Goal: Transaction & Acquisition: Book appointment/travel/reservation

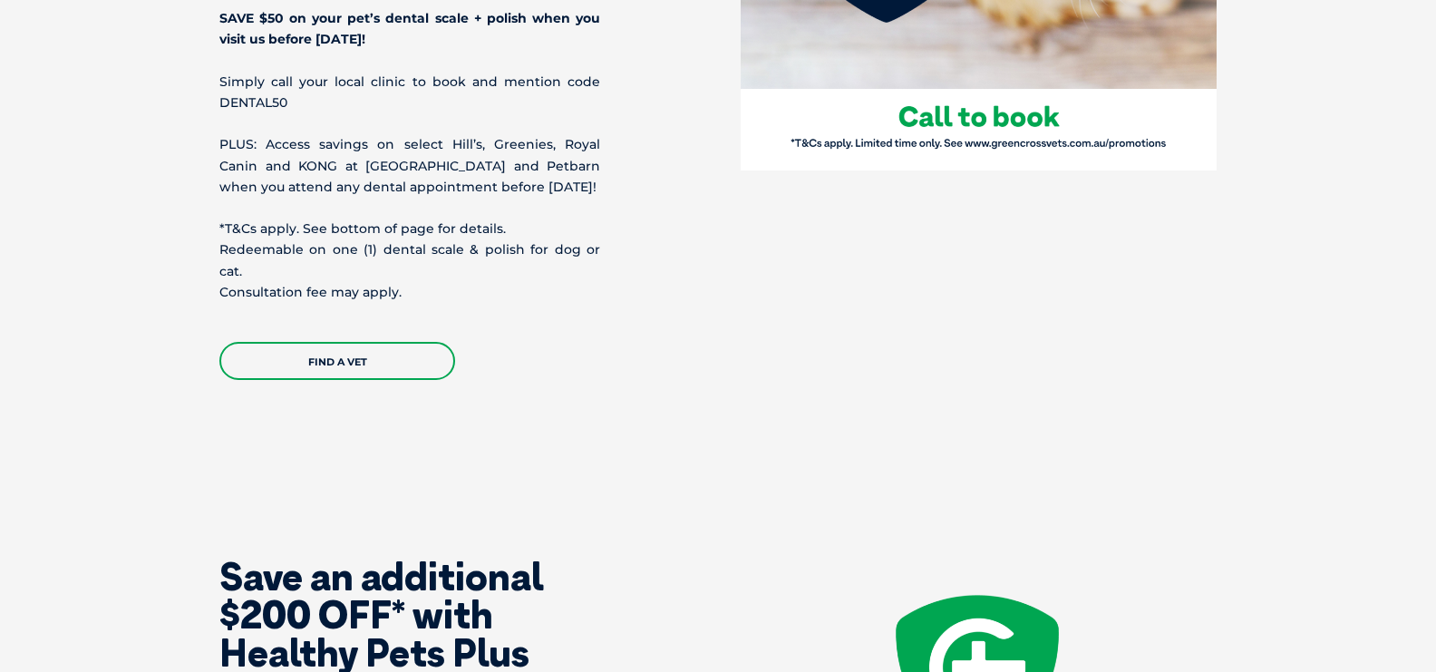
scroll to position [1072, 0]
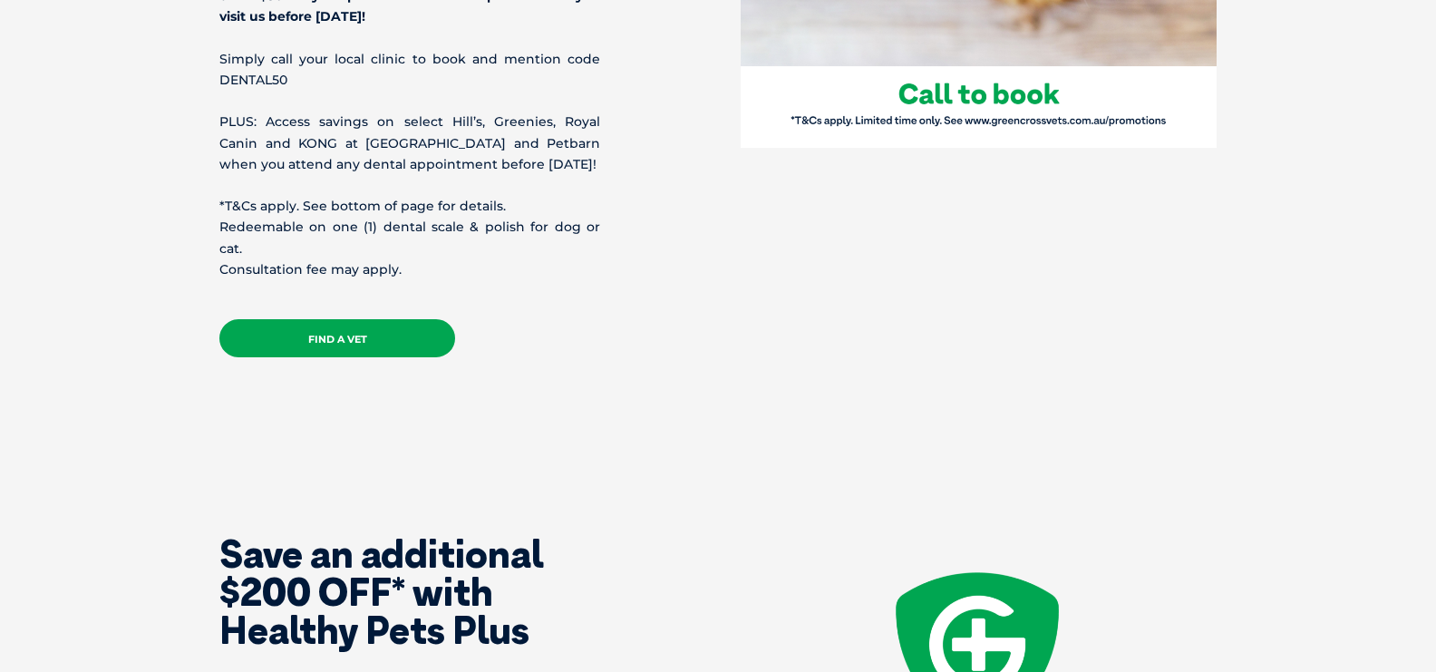
click at [418, 319] on link "Find A Vet" at bounding box center [337, 338] width 236 height 38
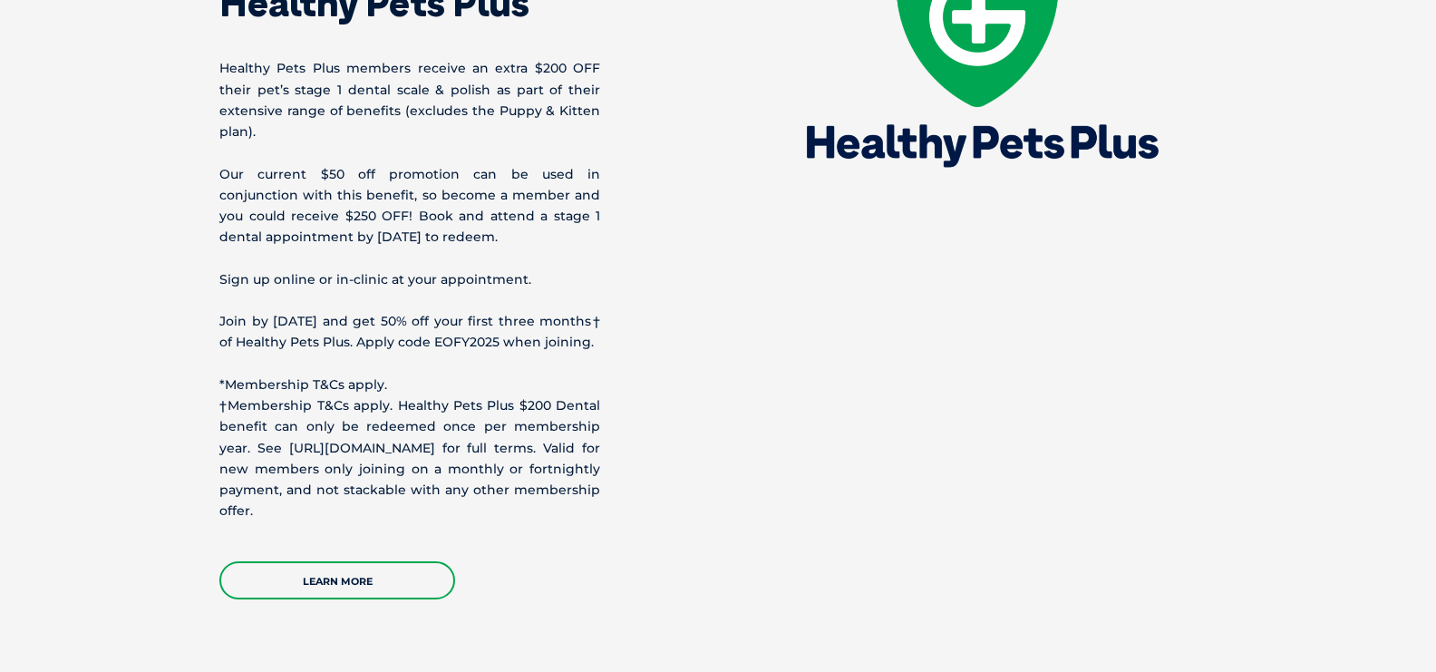
scroll to position [1730, 0]
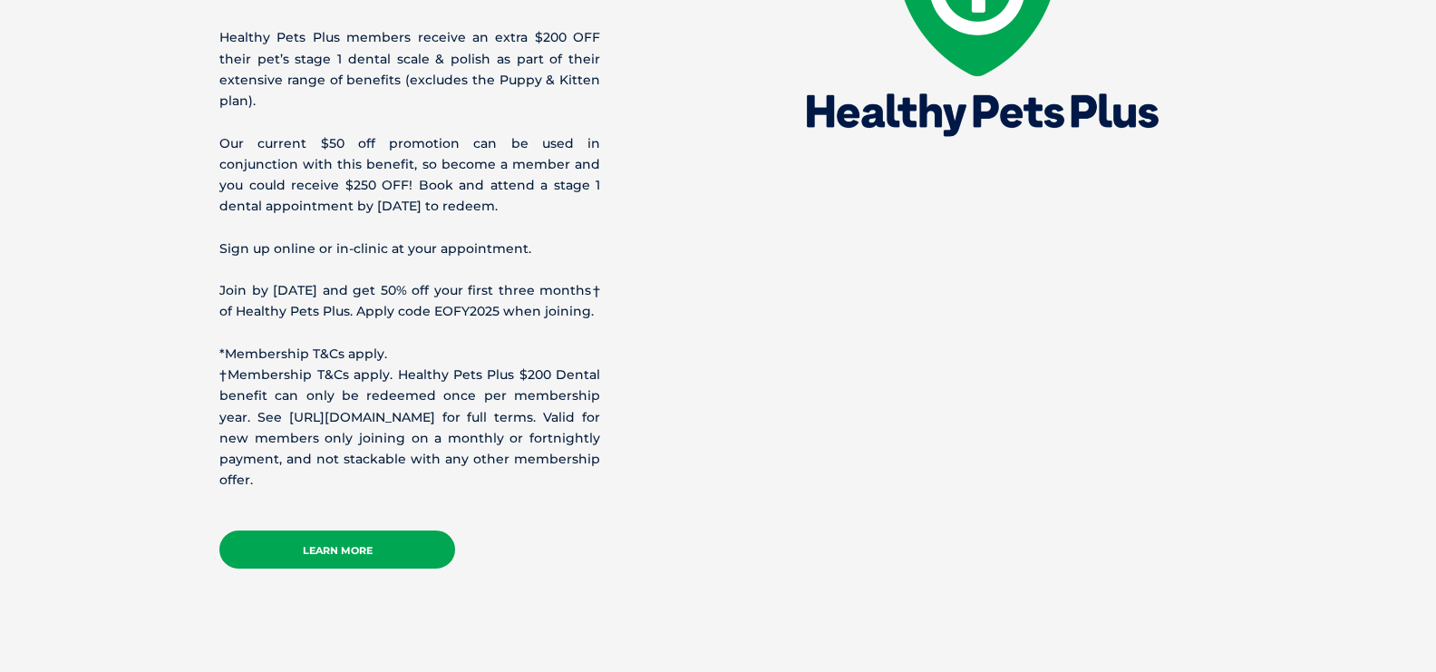
click at [302, 554] on link "Learn more" at bounding box center [337, 549] width 236 height 38
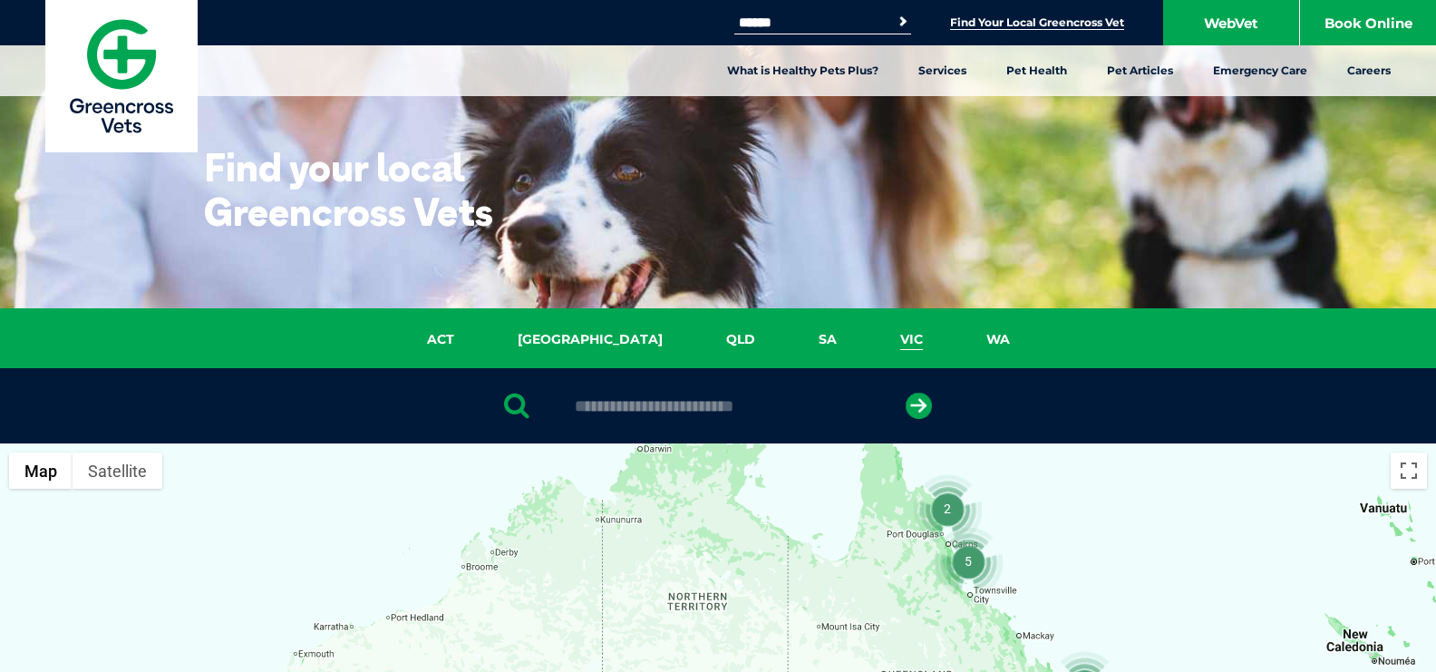
click at [868, 343] on link "VIC" at bounding box center [911, 339] width 86 height 21
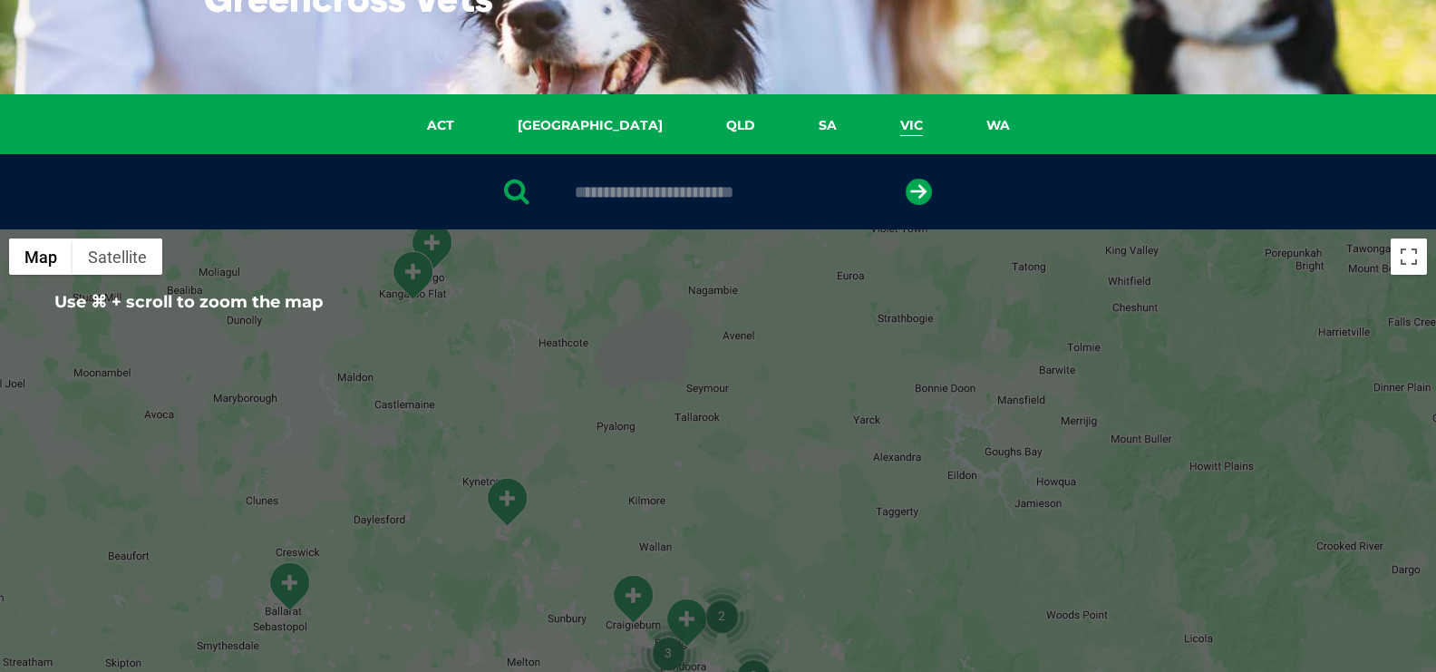
scroll to position [74, 0]
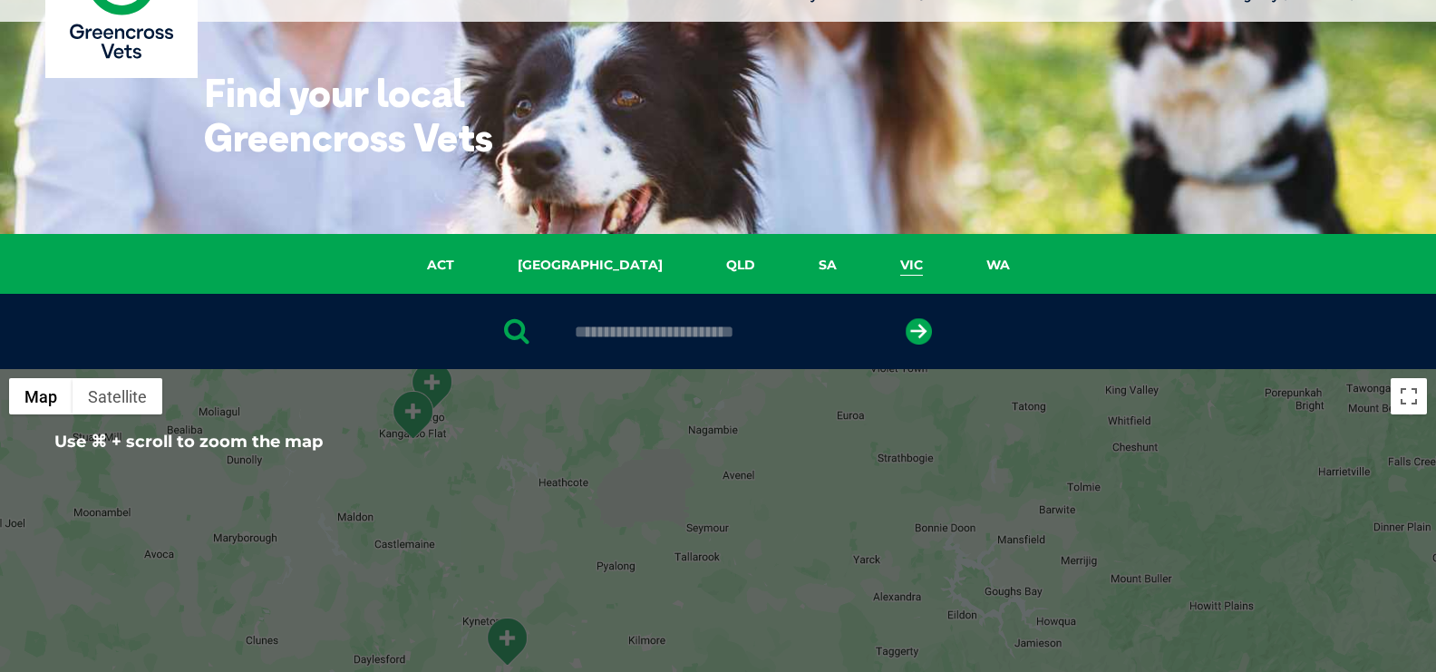
click at [718, 332] on input "text" at bounding box center [718, 332] width 304 height 18
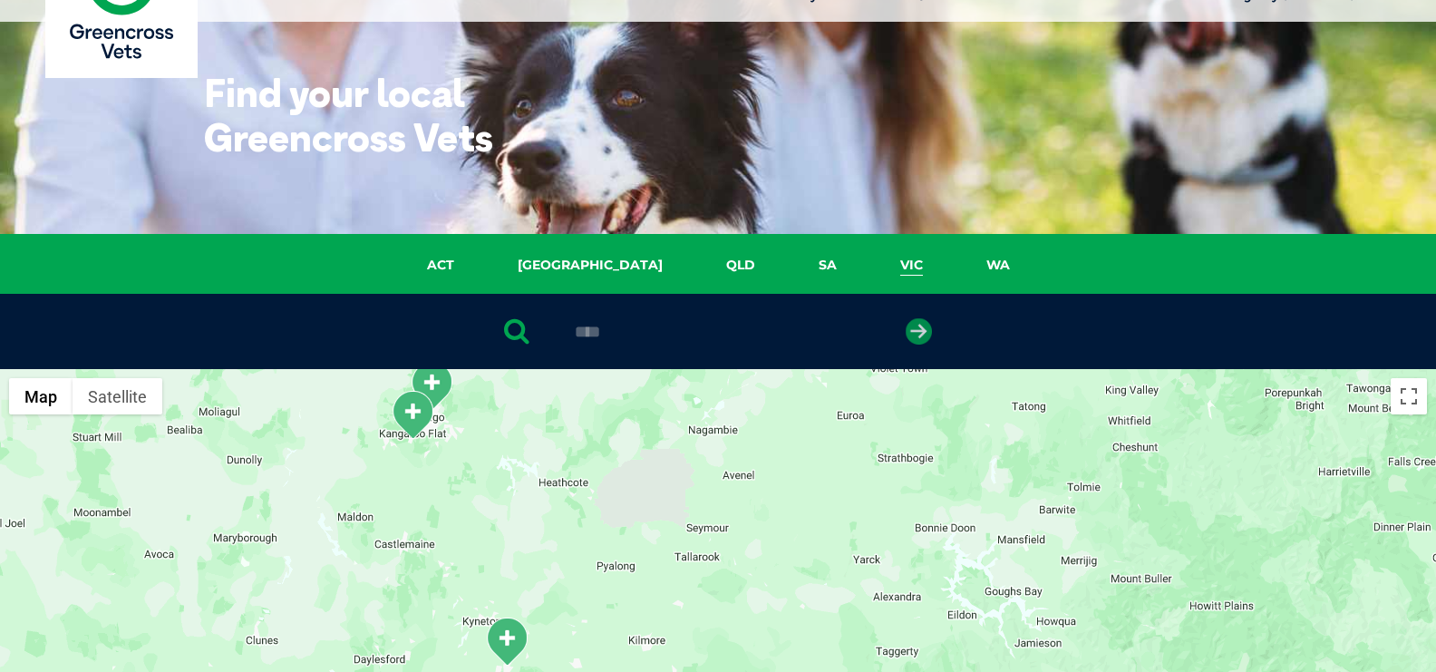
type input "****"
click at [925, 325] on icon "submit" at bounding box center [919, 331] width 26 height 26
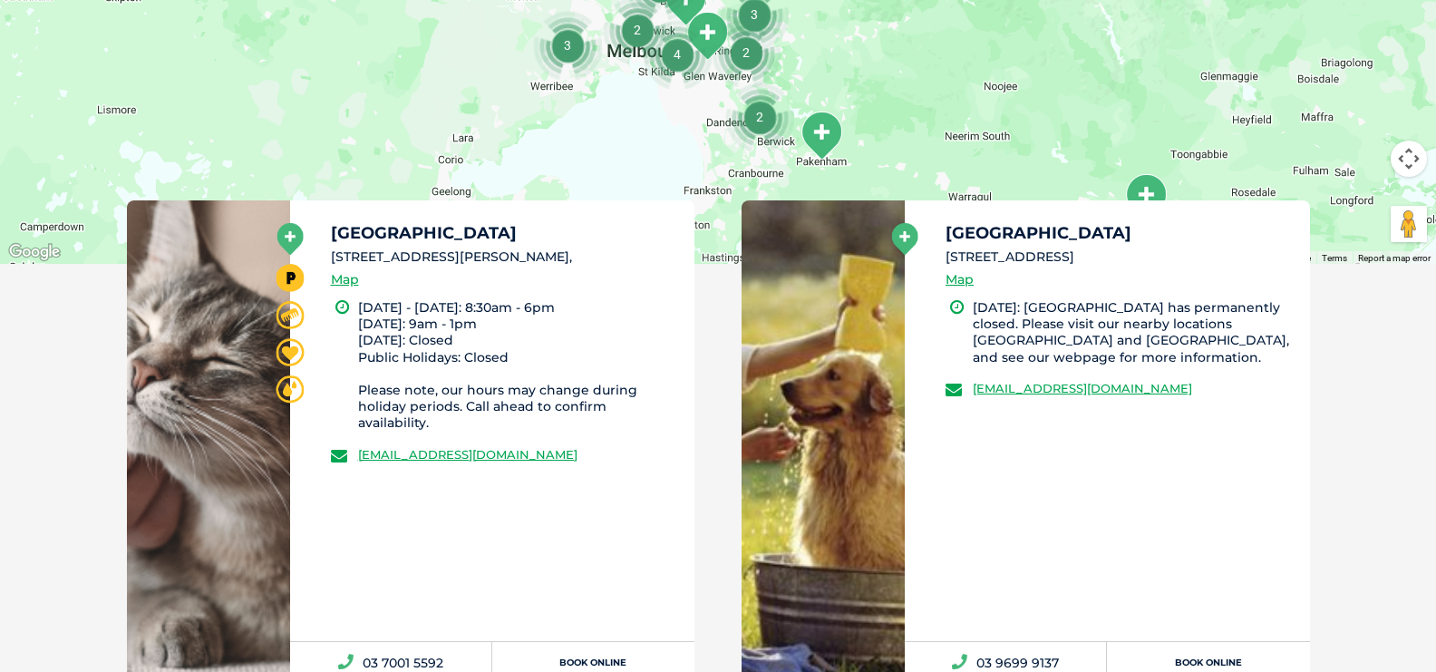
scroll to position [771, 0]
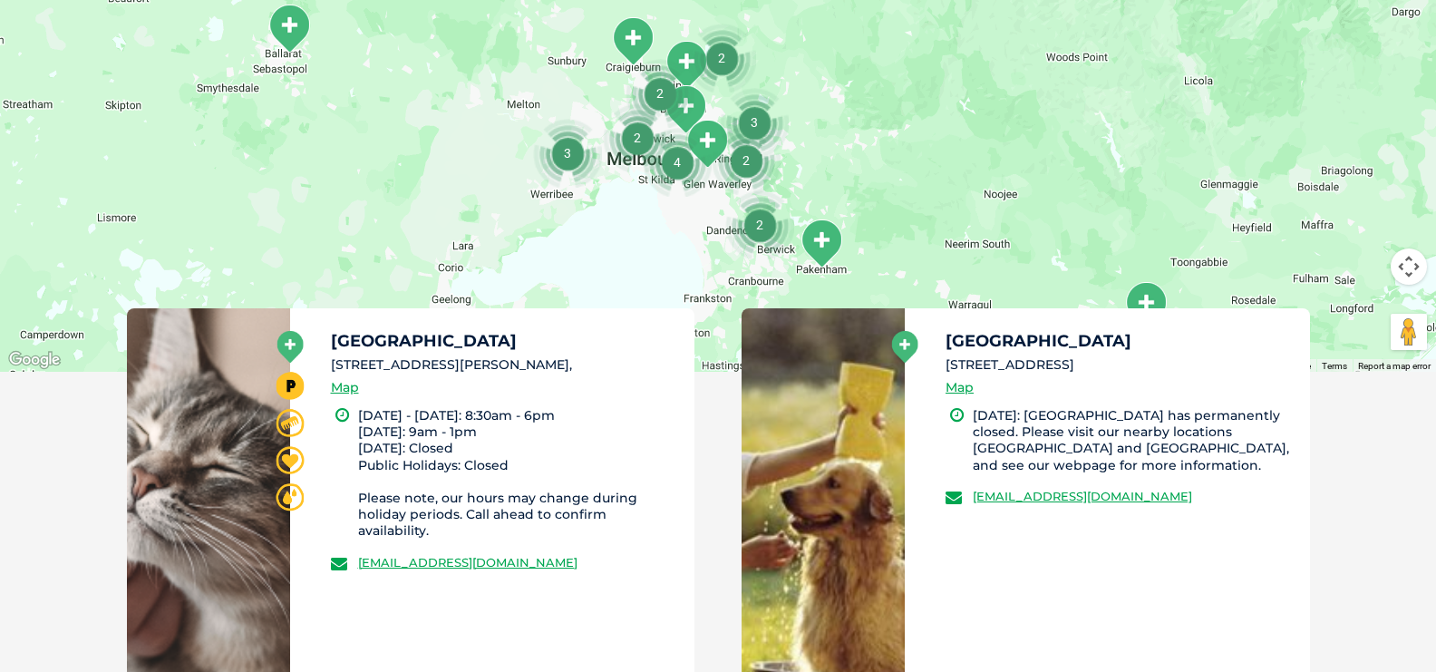
click at [377, 330] on div "Coburg Unit 4 /64-96 Gaffney Street, Coburg 3058, Map Monday - Friday: 8:30am -…" at bounding box center [492, 528] width 405 height 441
click at [349, 386] on link "Map" at bounding box center [345, 387] width 28 height 21
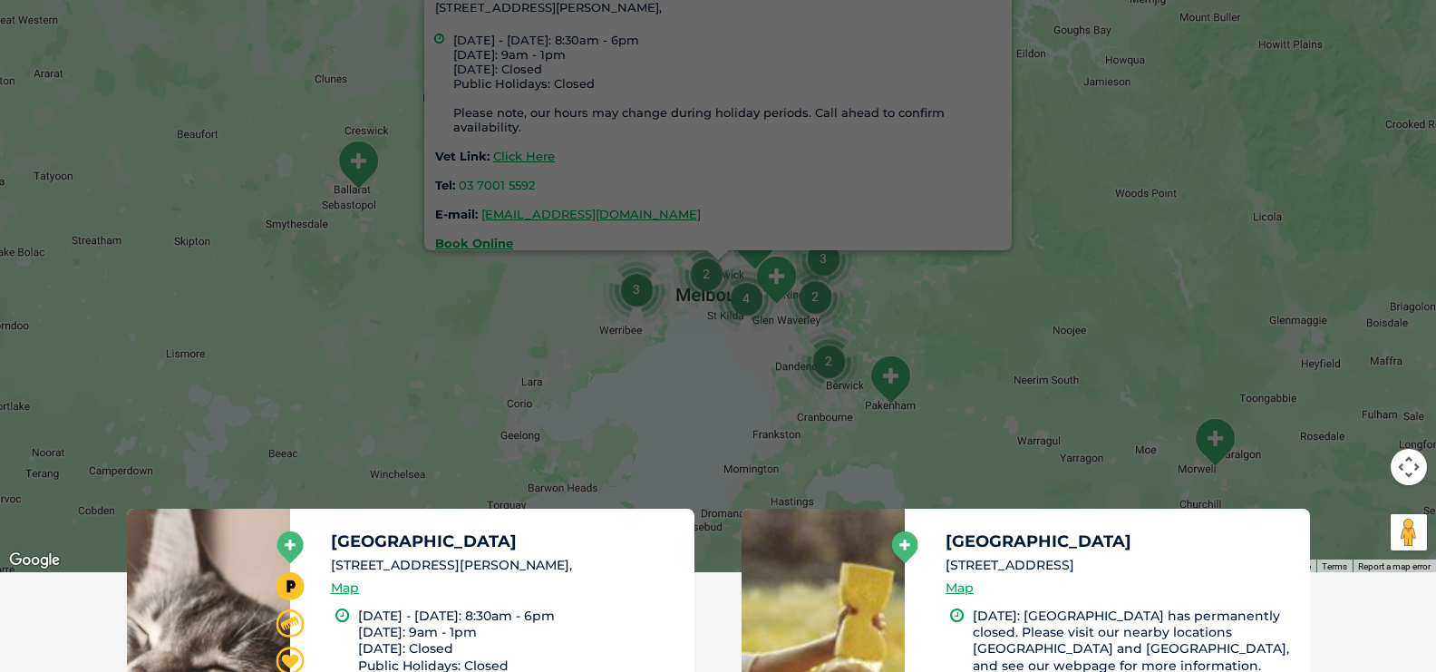
scroll to position [764, 0]
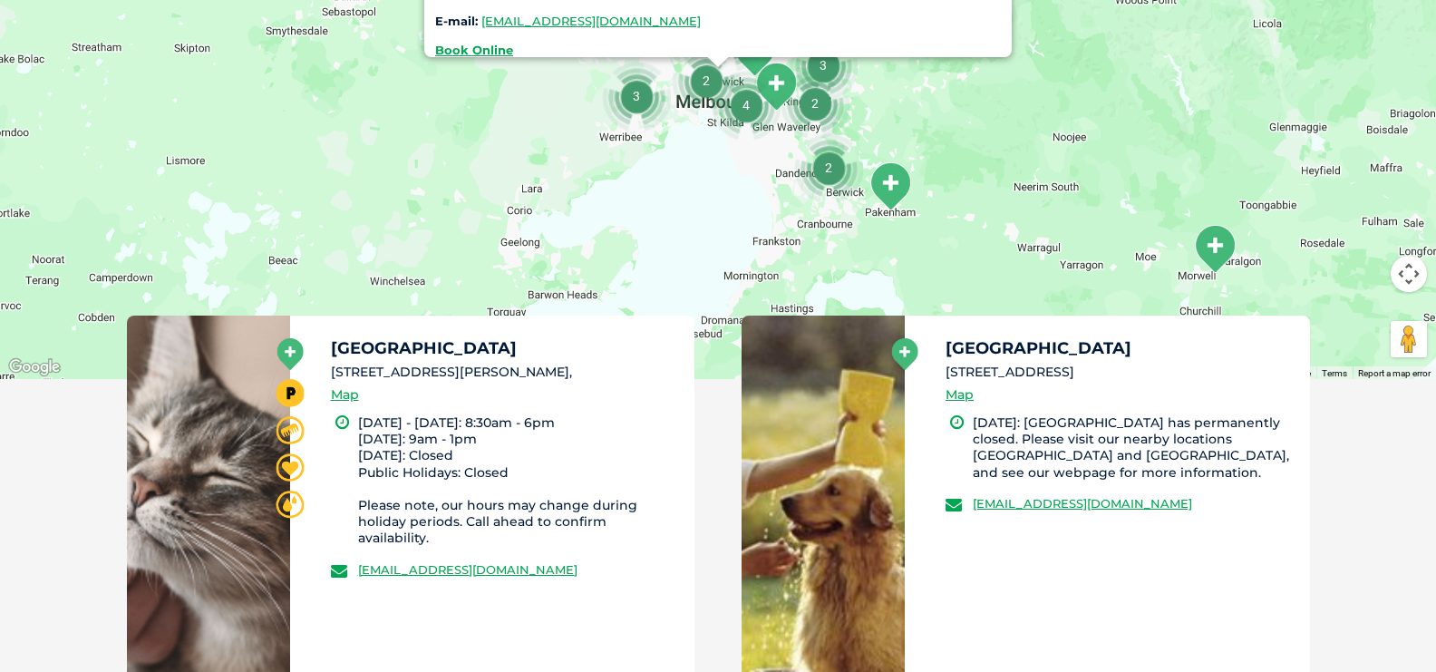
click at [294, 354] on icon at bounding box center [289, 354] width 26 height 32
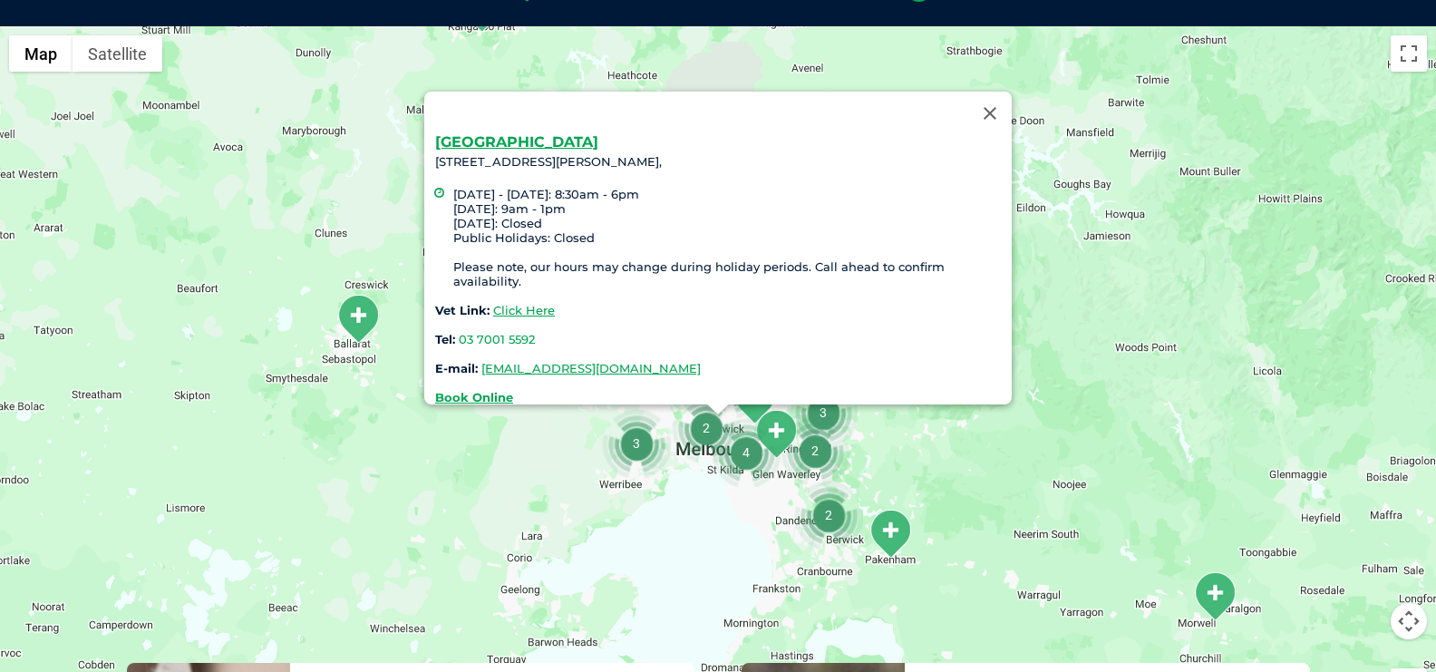
scroll to position [416, 0]
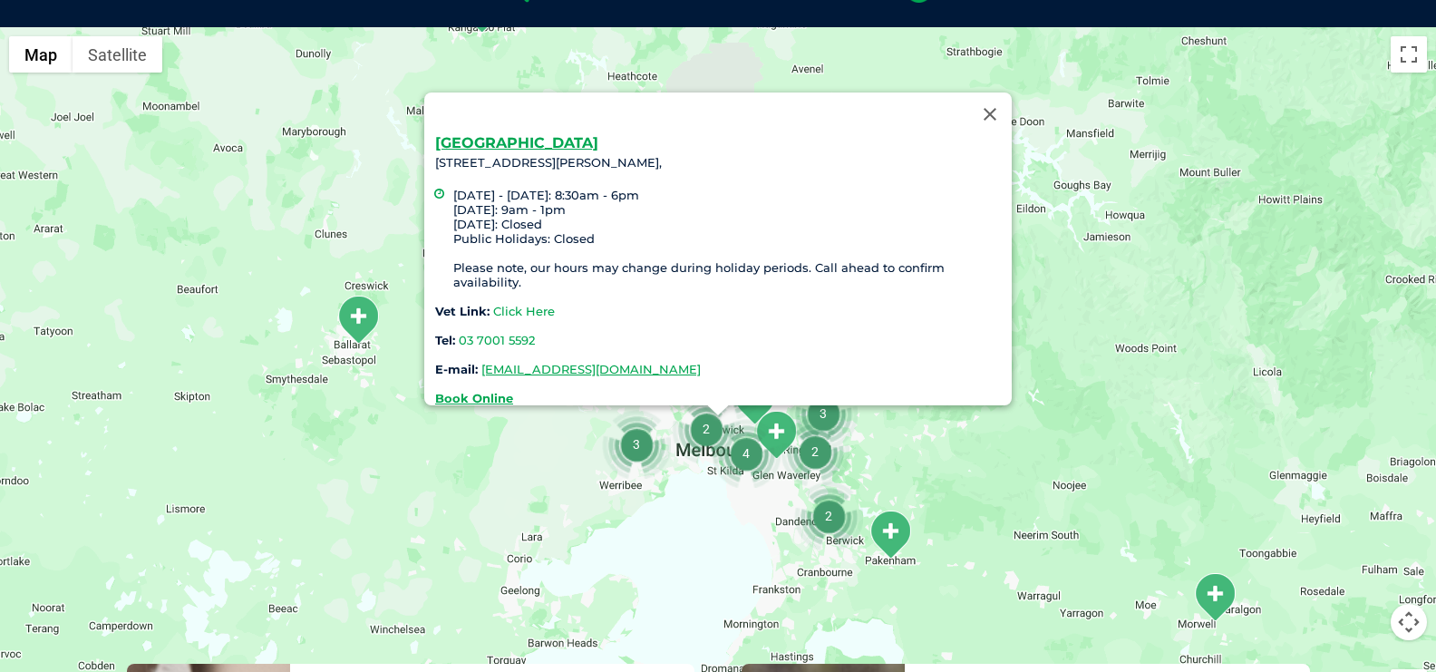
click at [528, 304] on link "Click Here" at bounding box center [524, 311] width 62 height 15
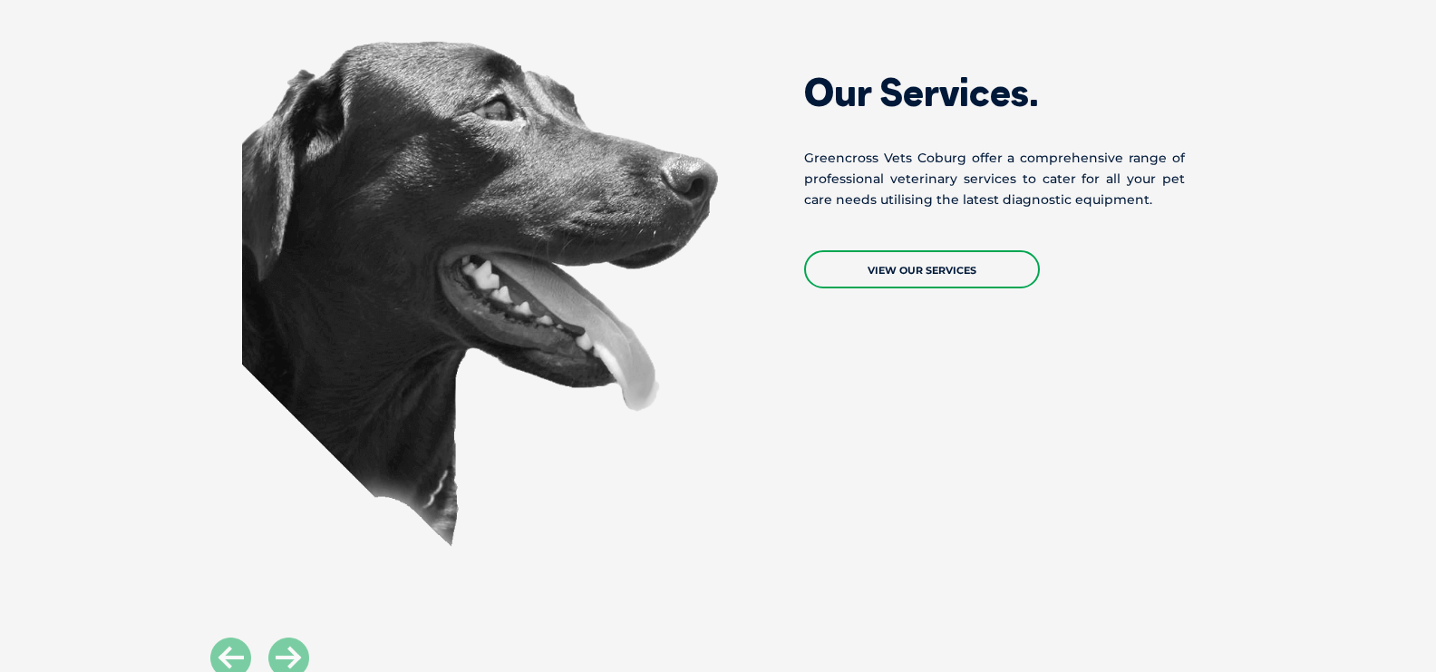
scroll to position [1464, 0]
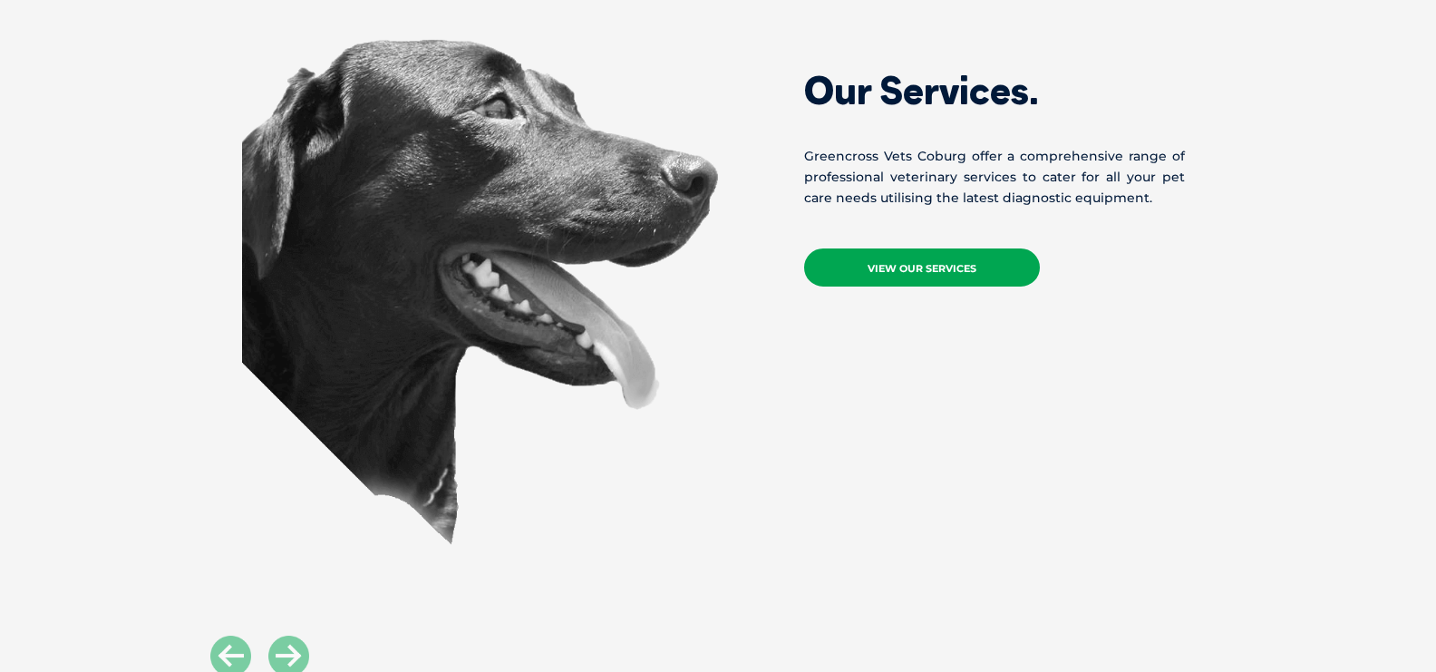
click at [828, 248] on link "View Our Services" at bounding box center [922, 267] width 236 height 38
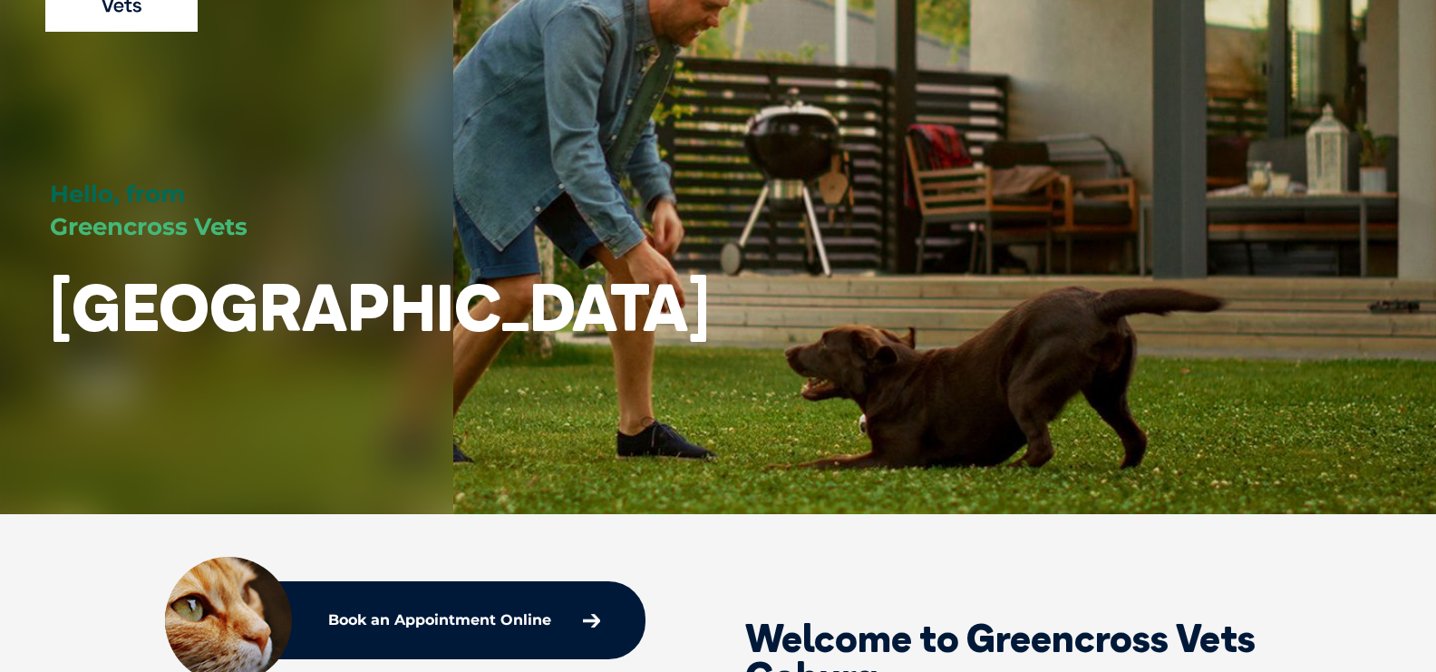
scroll to position [139, 0]
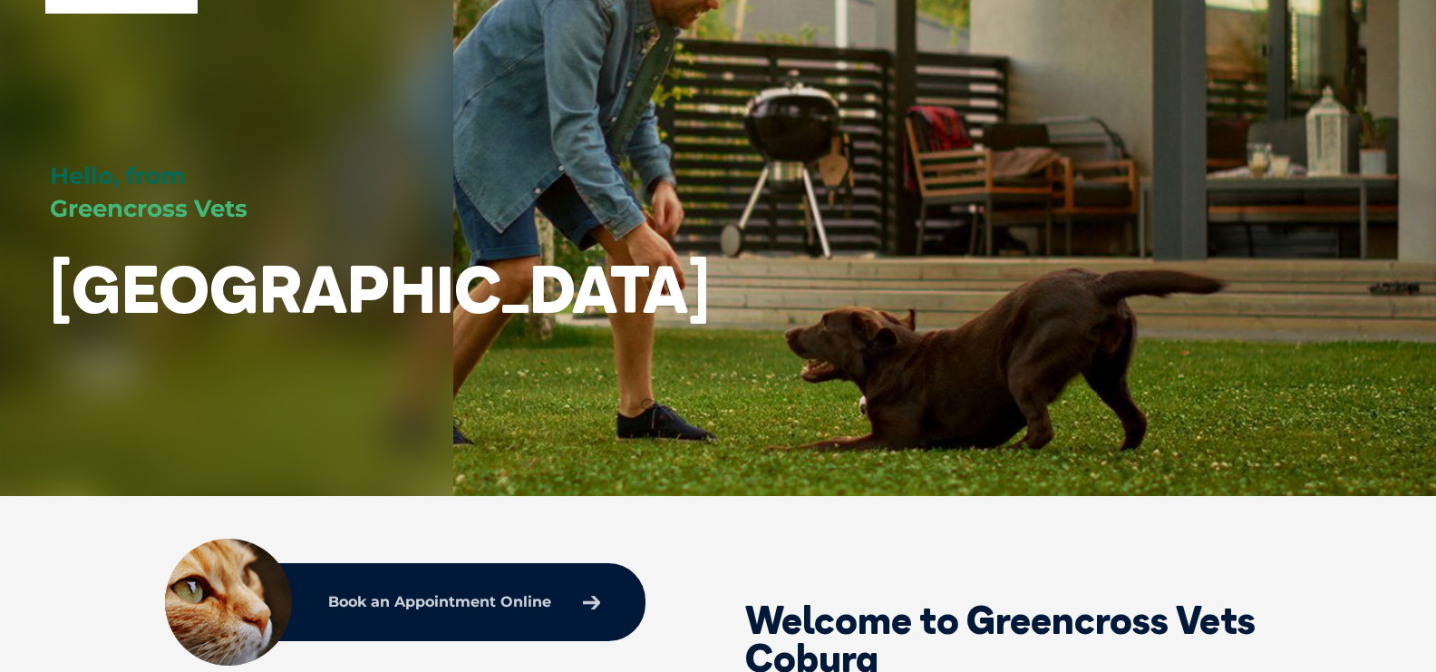
click at [451, 595] on p "Book an Appointment Online" at bounding box center [439, 602] width 223 height 15
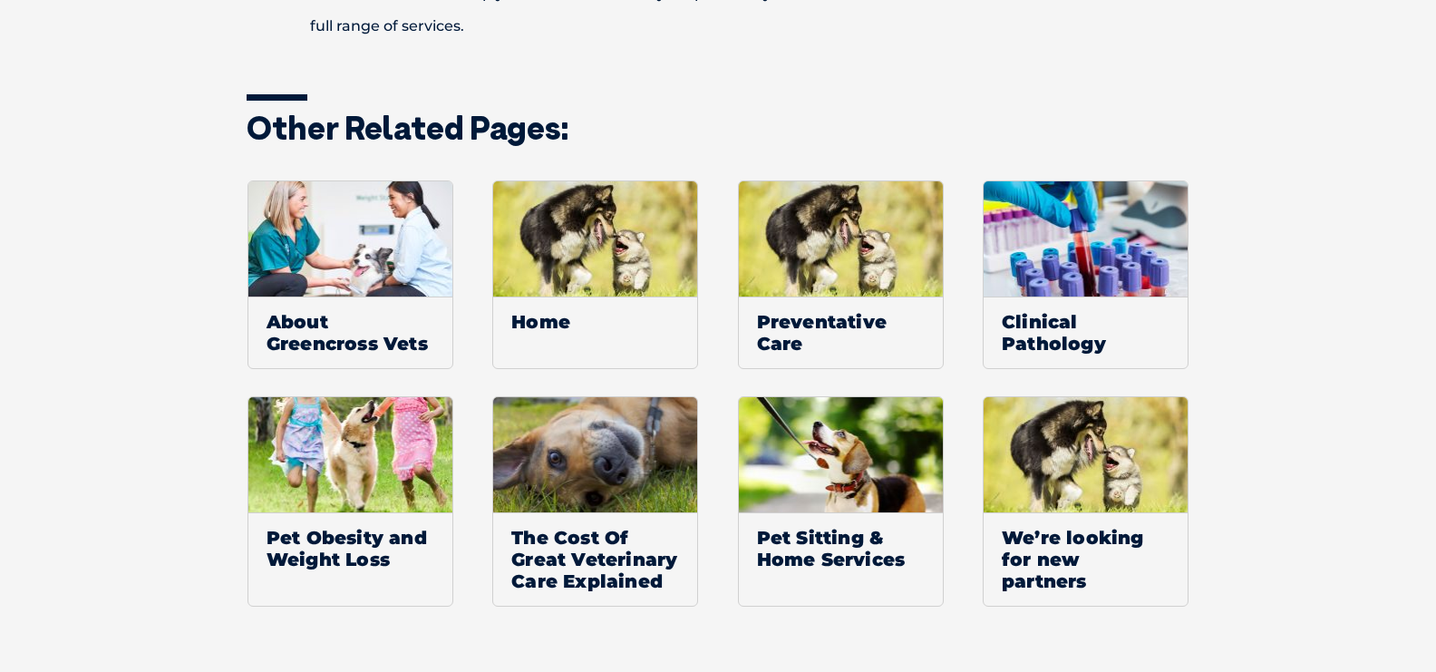
scroll to position [1437, 0]
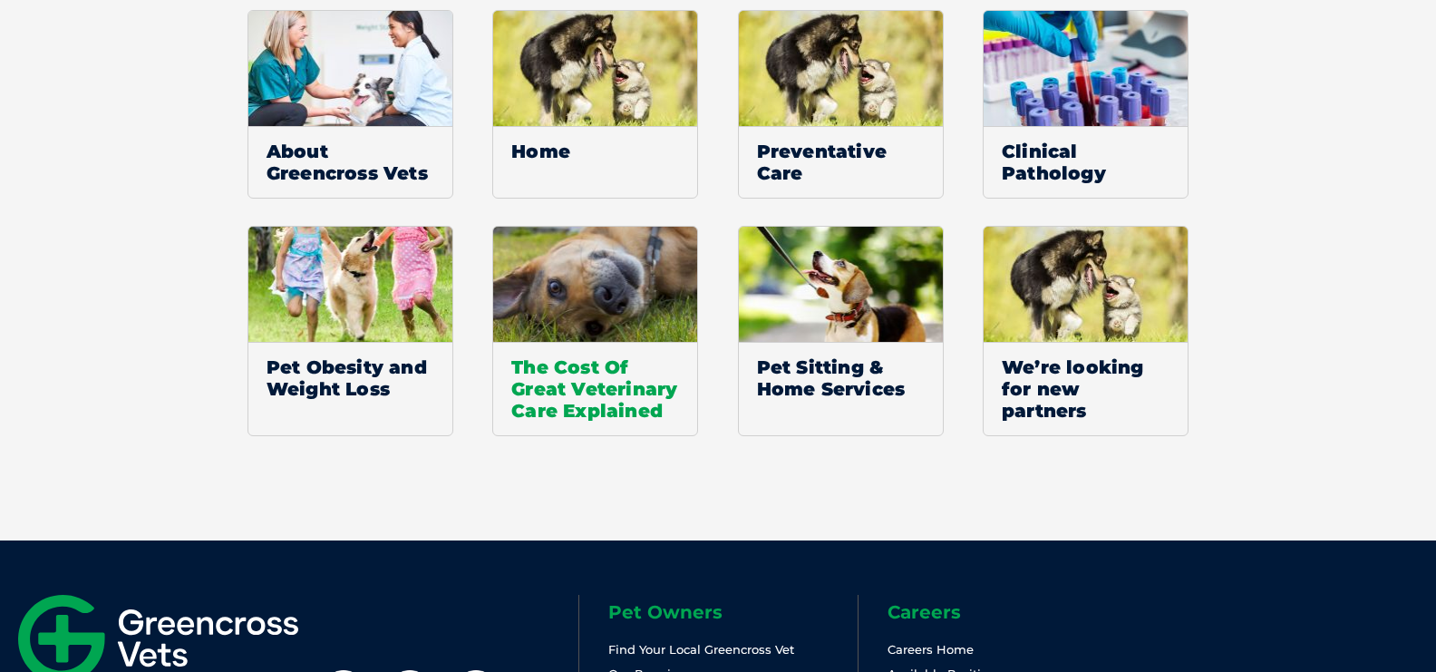
click at [598, 400] on span "The Cost Of Great Veterinary Care Explained" at bounding box center [595, 388] width 204 height 93
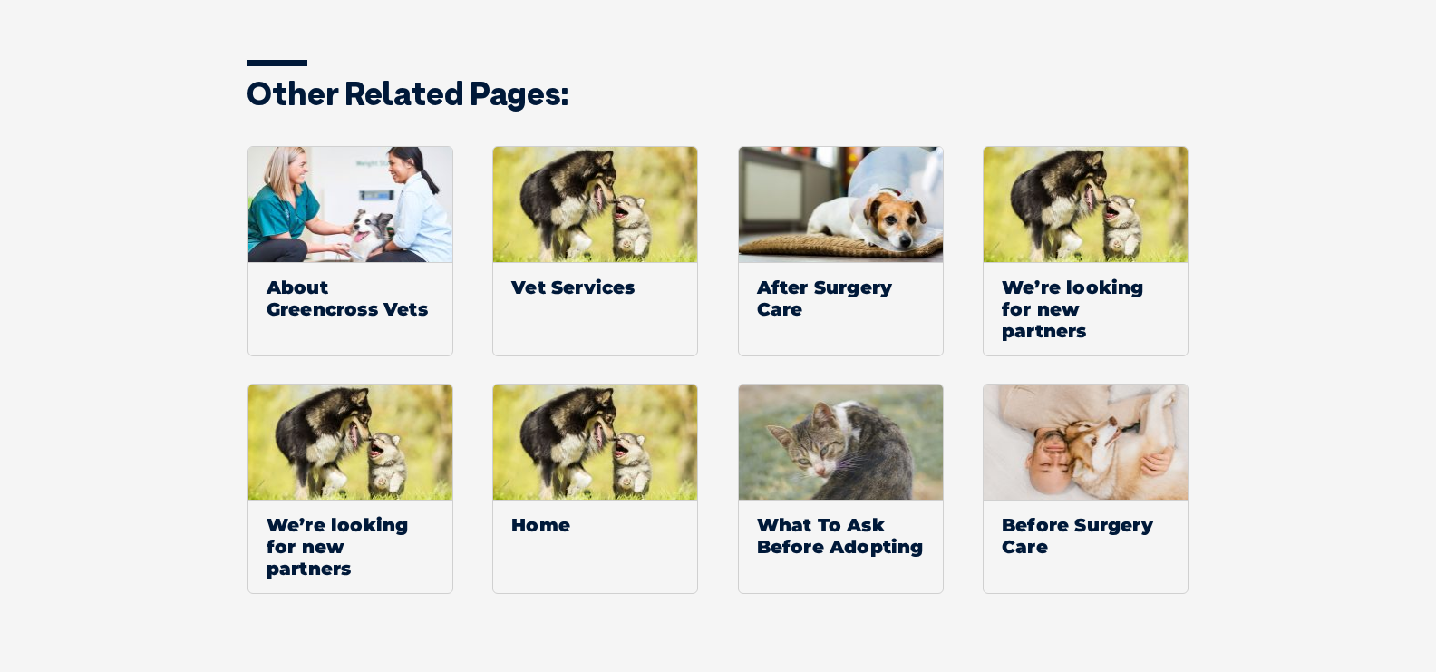
scroll to position [3120, 0]
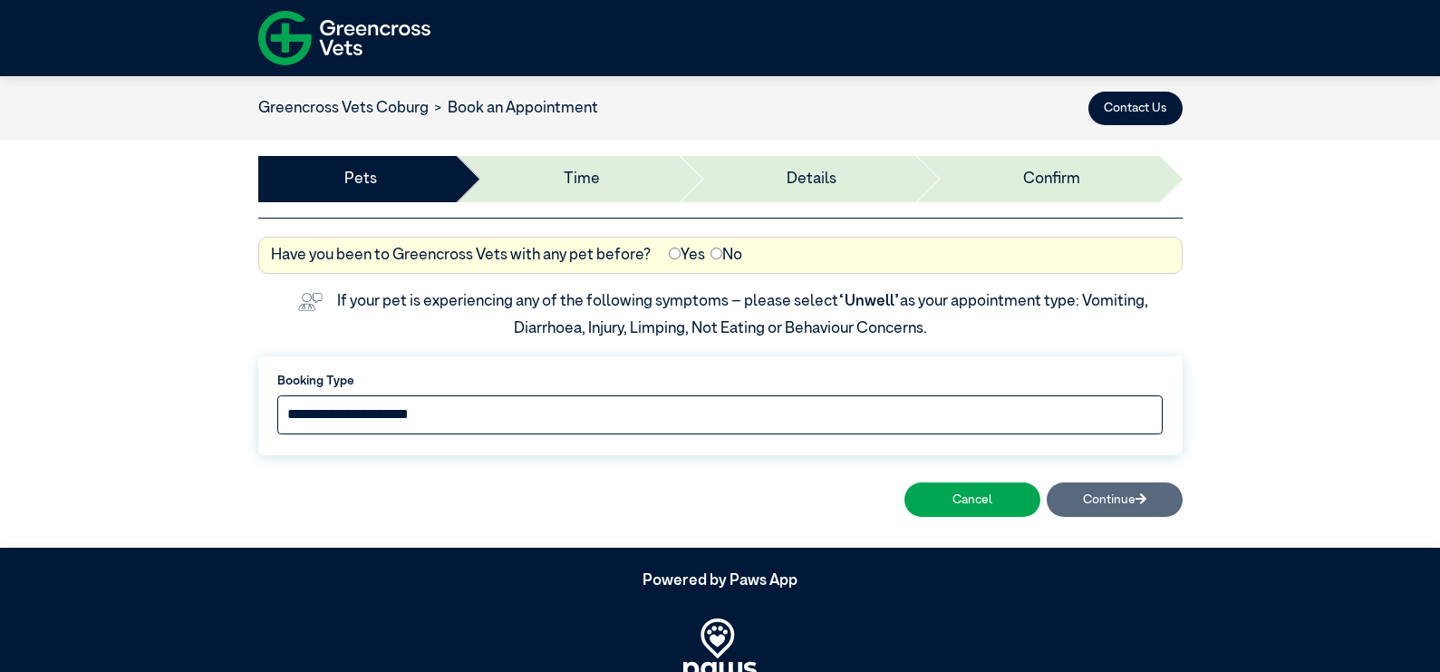
click at [667, 416] on select "**********" at bounding box center [720, 414] width 887 height 39
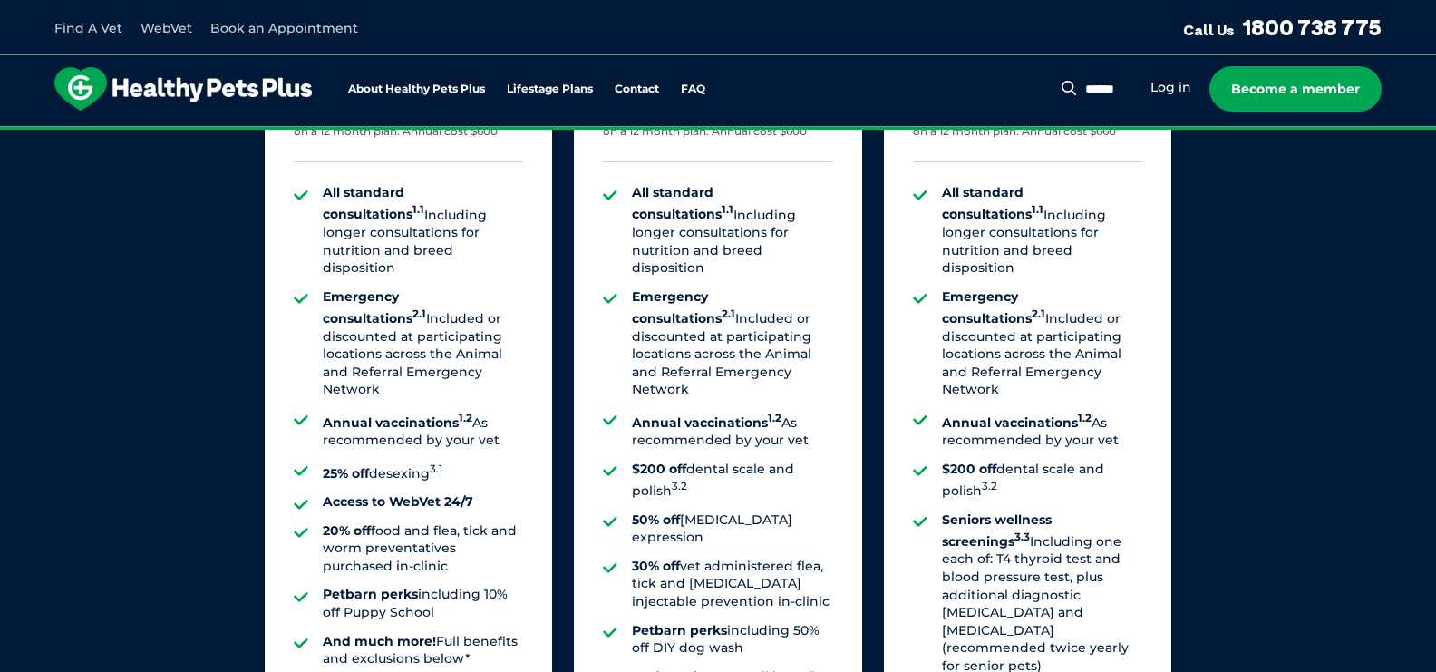
scroll to position [1025, 0]
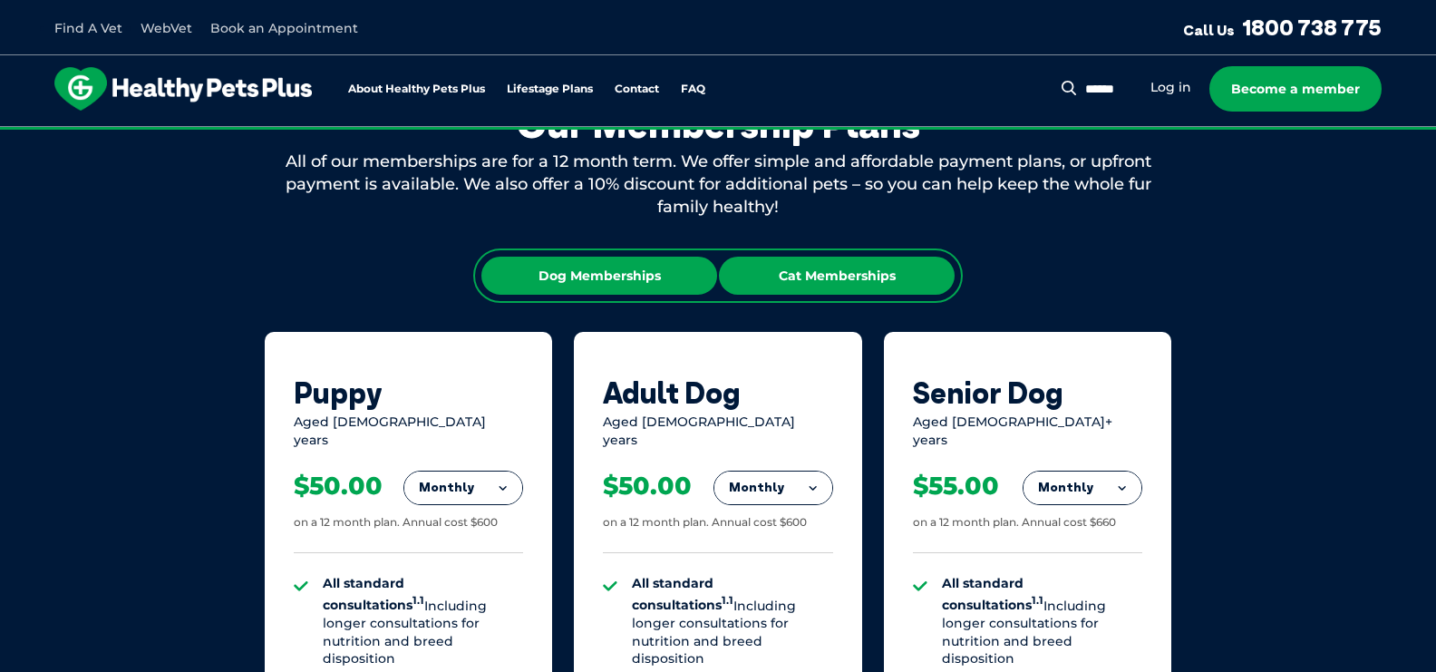
click at [846, 275] on div "Cat Memberships" at bounding box center [837, 276] width 236 height 38
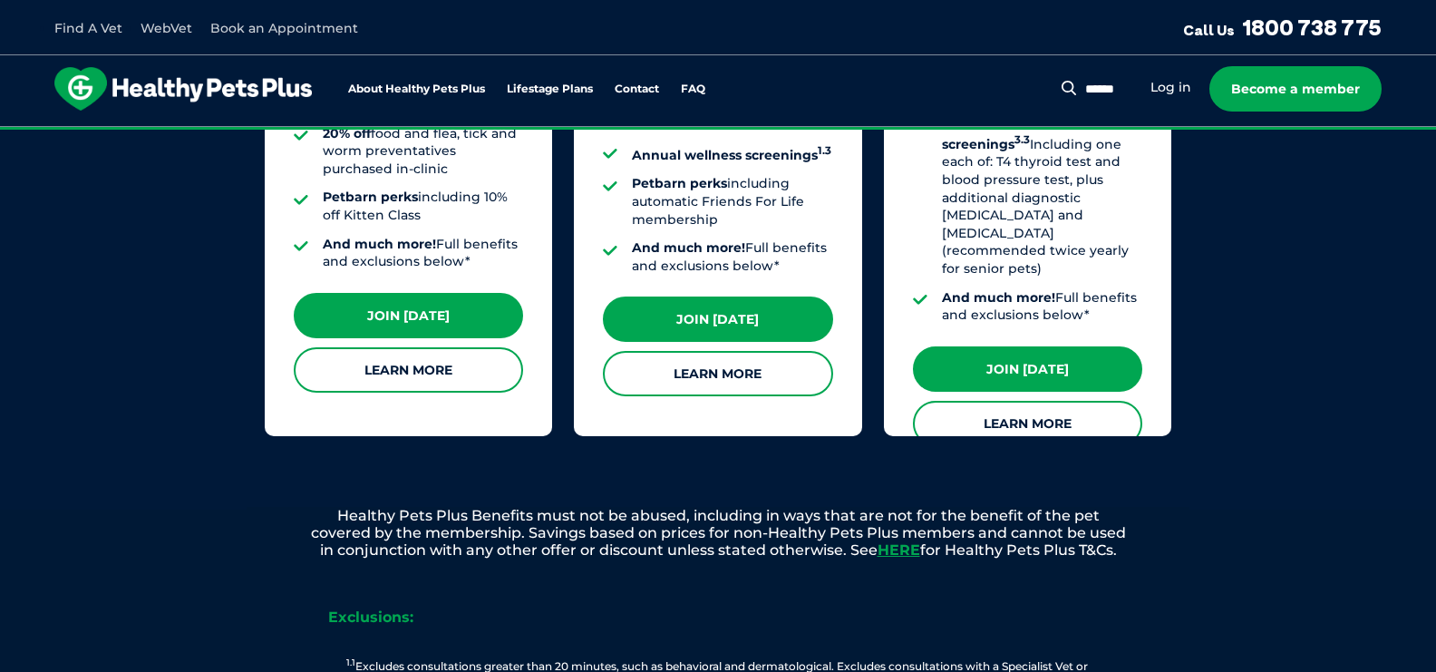
scroll to position [1317, 0]
